Goal: Obtain resource: Download file/media

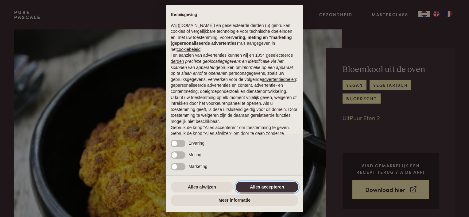
click at [256, 186] on button "Alles accepteren" at bounding box center [267, 187] width 63 height 11
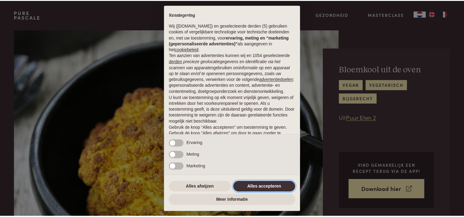
scroll to position [29, 0]
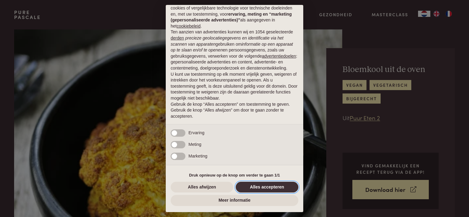
click at [259, 185] on button "Alles accepteren" at bounding box center [267, 187] width 63 height 11
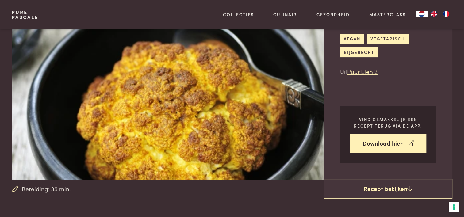
scroll to position [61, 0]
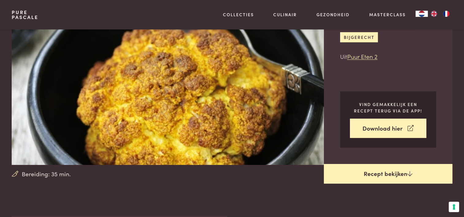
click at [371, 171] on link "Recept bekijken" at bounding box center [388, 174] width 129 height 20
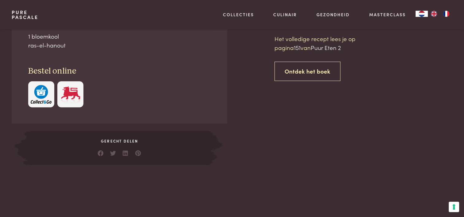
scroll to position [277, 0]
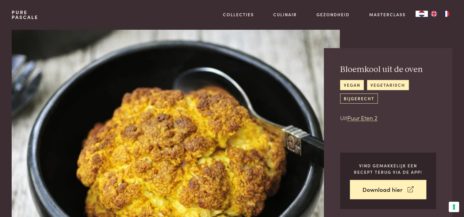
click at [351, 97] on link "bijgerecht" at bounding box center [359, 99] width 38 height 10
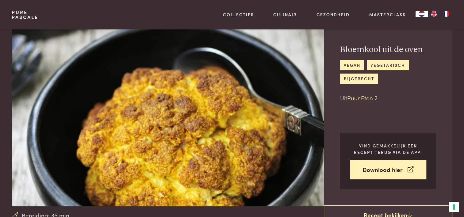
scroll to position [31, 0]
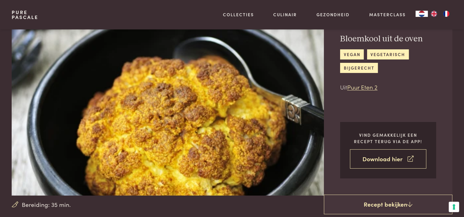
click at [383, 160] on link "Download hier" at bounding box center [388, 158] width 76 height 19
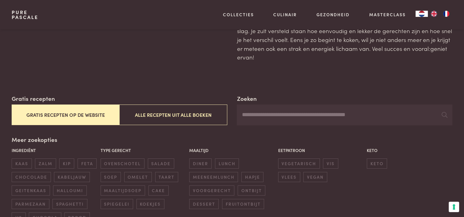
scroll to position [61, 0]
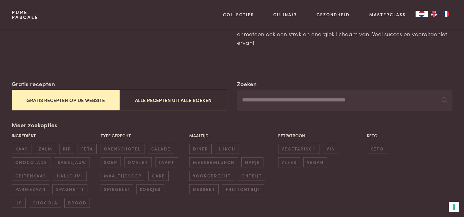
click at [259, 98] on input "Zoeken" at bounding box center [344, 100] width 215 height 21
type input "*********"
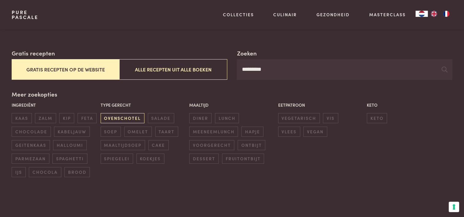
click at [123, 118] on span "ovenschotel" at bounding box center [123, 118] width 44 height 10
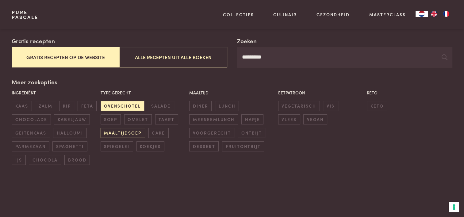
scroll to position [49, 0]
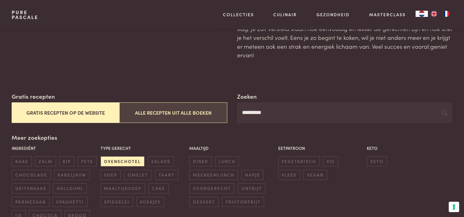
click at [152, 113] on button "Alle recepten uit alle boeken" at bounding box center [173, 112] width 108 height 21
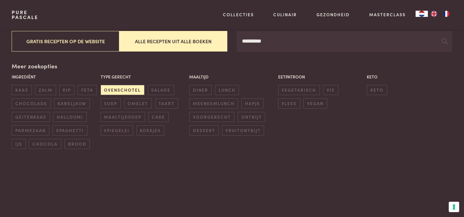
scroll to position [79, 0]
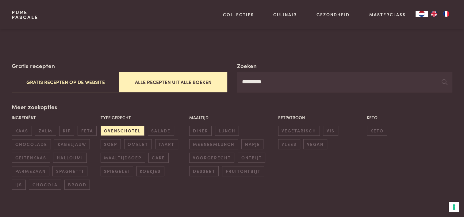
click at [23, 15] on link "Pure Pascale" at bounding box center [25, 15] width 27 height 10
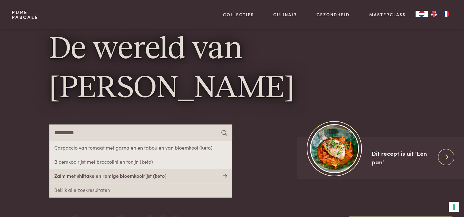
scroll to position [61, 0]
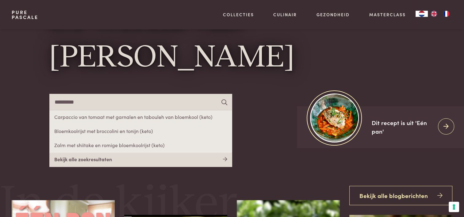
type input "*********"
click at [63, 159] on link "Bekijk alle zoekresultaten" at bounding box center [140, 160] width 183 height 14
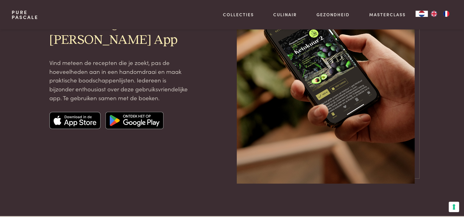
scroll to position [61, 0]
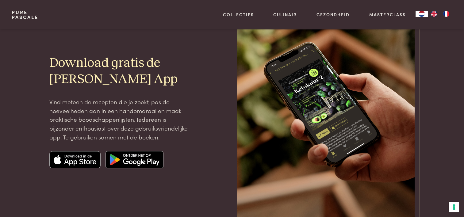
click at [134, 160] on img at bounding box center [135, 159] width 58 height 17
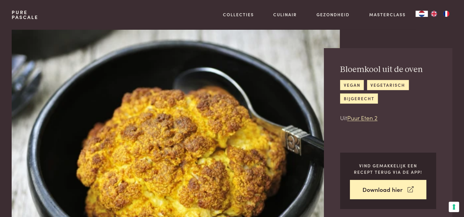
scroll to position [31, 0]
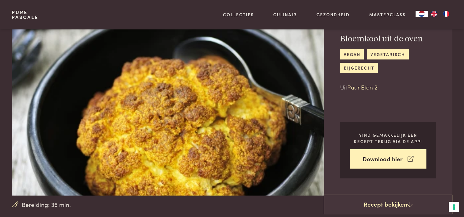
click at [356, 87] on link "Puur Eten 2" at bounding box center [362, 87] width 30 height 8
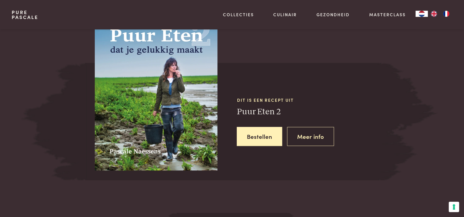
scroll to position [507, 0]
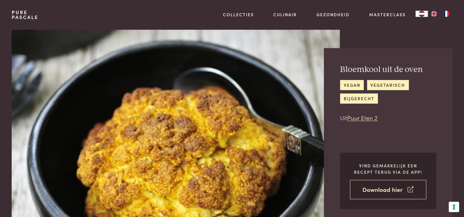
click at [377, 192] on link "Download hier" at bounding box center [388, 189] width 76 height 19
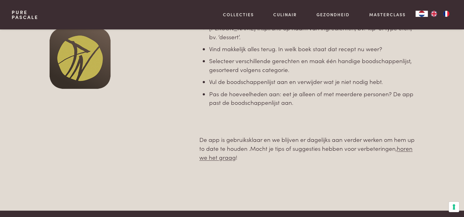
scroll to position [429, 0]
